Goal: Task Accomplishment & Management: Complete application form

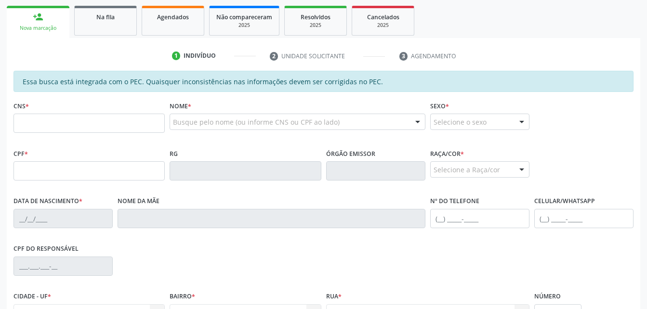
scroll to position [152, 0]
click at [156, 26] on link "Agendados" at bounding box center [173, 21] width 63 height 30
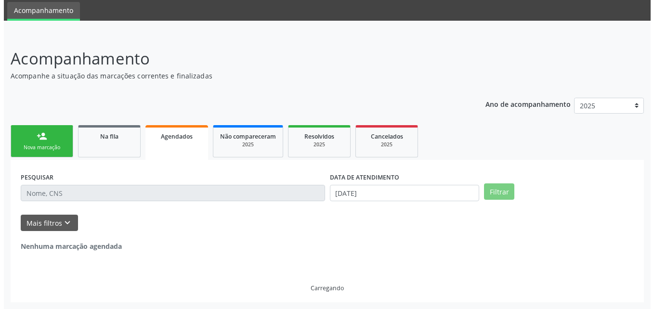
scroll to position [0, 0]
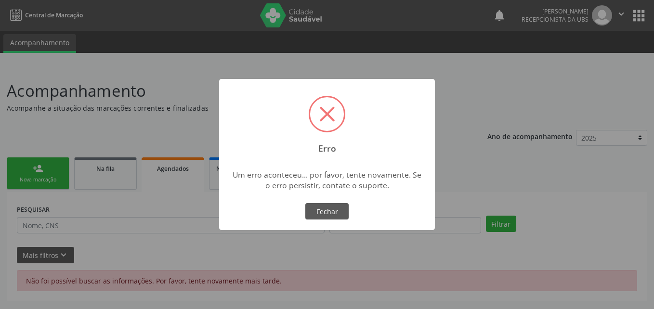
click at [334, 200] on div "× Erro Um erro aconteceu... por favor, tente novamente. Se o erro persistir, co…" at bounding box center [327, 154] width 216 height 151
click at [343, 213] on button "Fechar" at bounding box center [326, 211] width 43 height 16
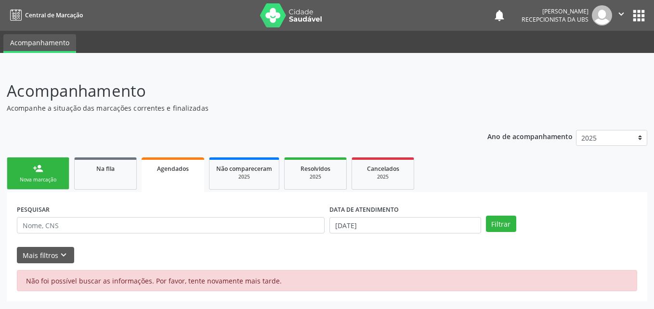
click at [194, 179] on link "Agendados" at bounding box center [173, 174] width 63 height 35
click at [619, 12] on icon "" at bounding box center [621, 14] width 11 height 11
click at [583, 61] on link "Sair" at bounding box center [596, 58] width 66 height 13
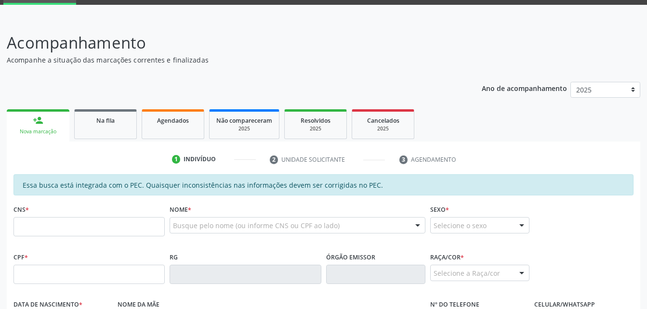
scroll to position [144, 0]
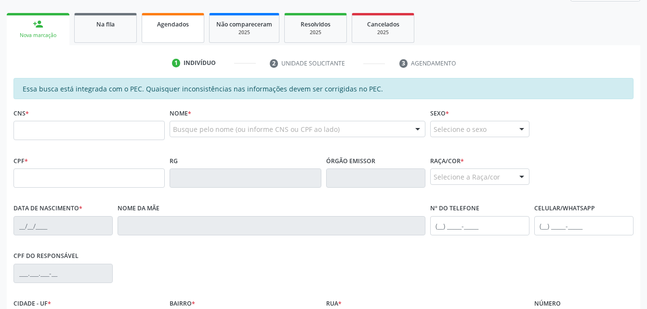
click at [178, 36] on link "Agendados" at bounding box center [173, 28] width 63 height 30
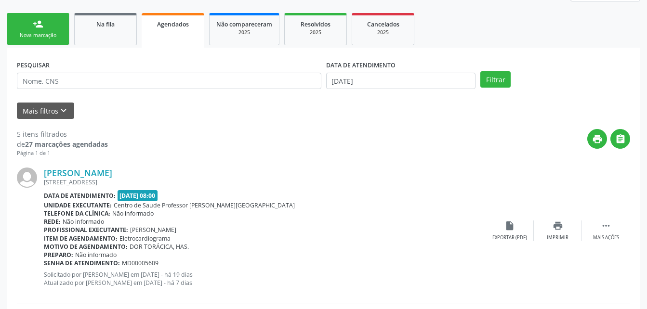
click at [52, 27] on link "person_add Nova marcação" at bounding box center [38, 29] width 63 height 32
